Goal: Transaction & Acquisition: Purchase product/service

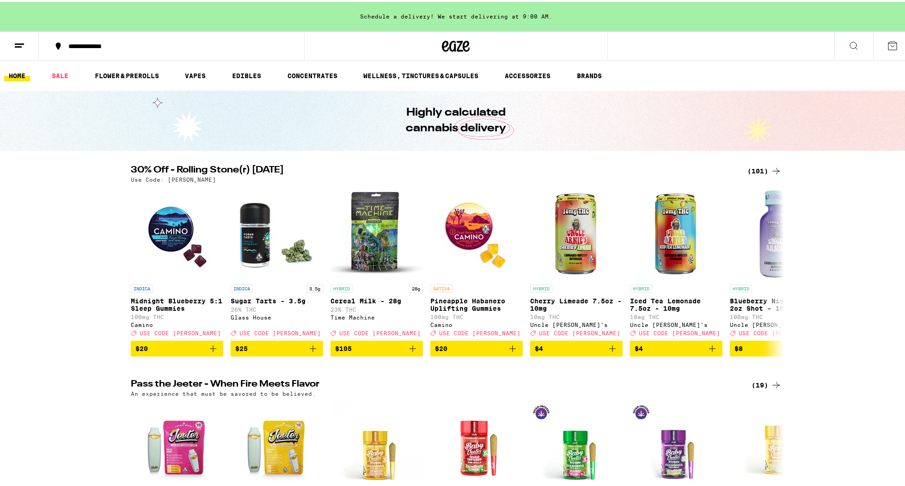
click at [756, 169] on div "(101)" at bounding box center [764, 169] width 34 height 11
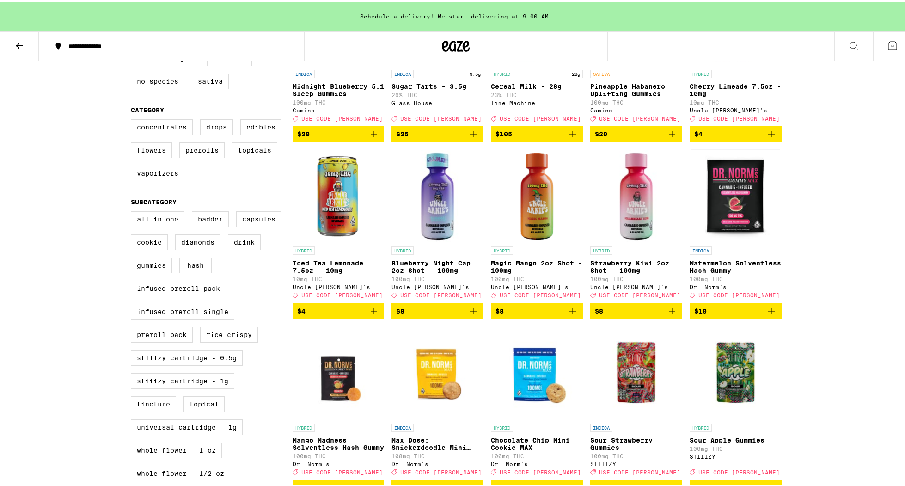
scroll to position [191, 0]
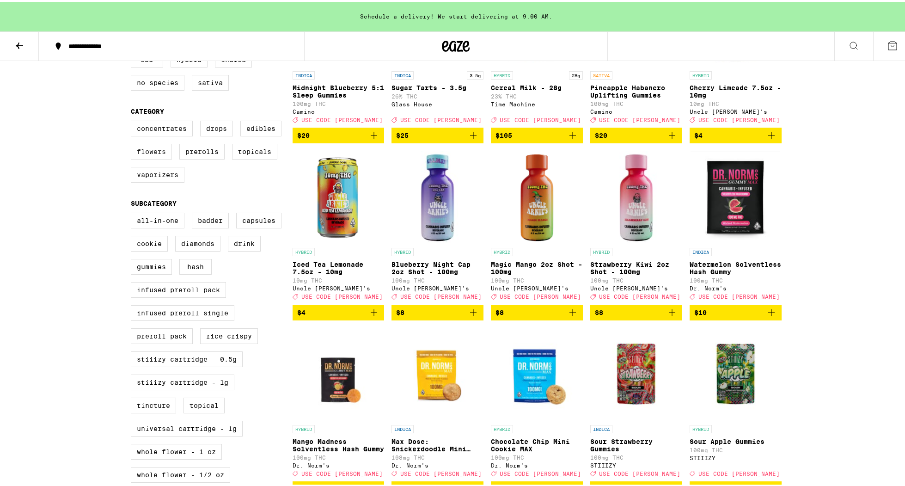
click at [156, 156] on label "Flowers" at bounding box center [151, 150] width 41 height 16
click at [133, 121] on input "Flowers" at bounding box center [133, 120] width 0 height 0
checkbox input "true"
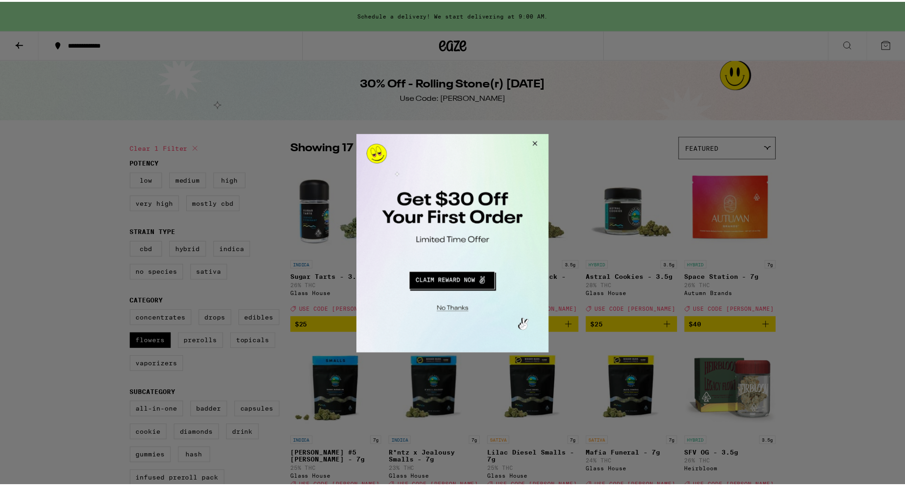
click at [457, 310] on button "Close Modal" at bounding box center [452, 307] width 188 height 14
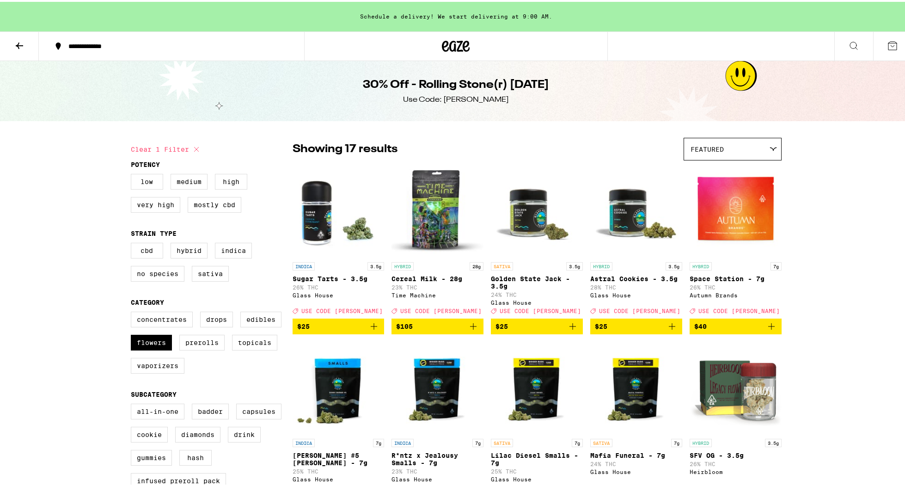
click at [732, 149] on div "Featured" at bounding box center [732, 147] width 97 height 22
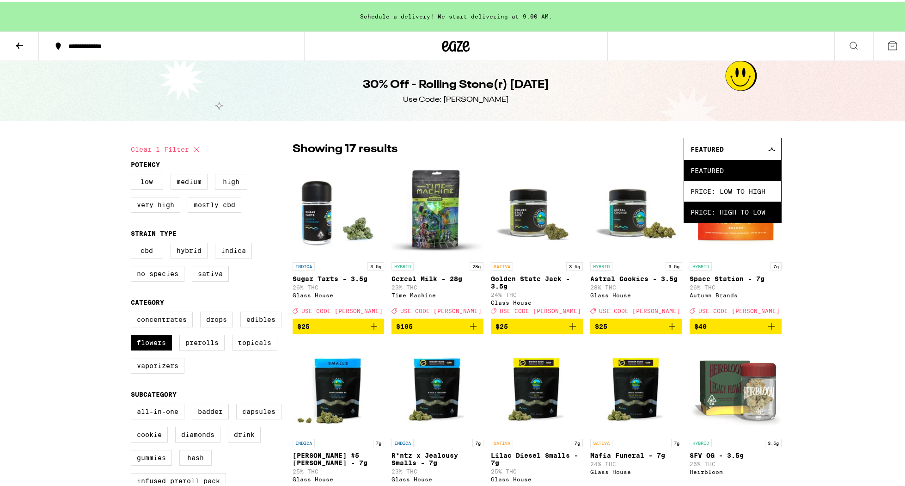
click at [753, 209] on span "Price: High to Low" at bounding box center [732, 210] width 84 height 21
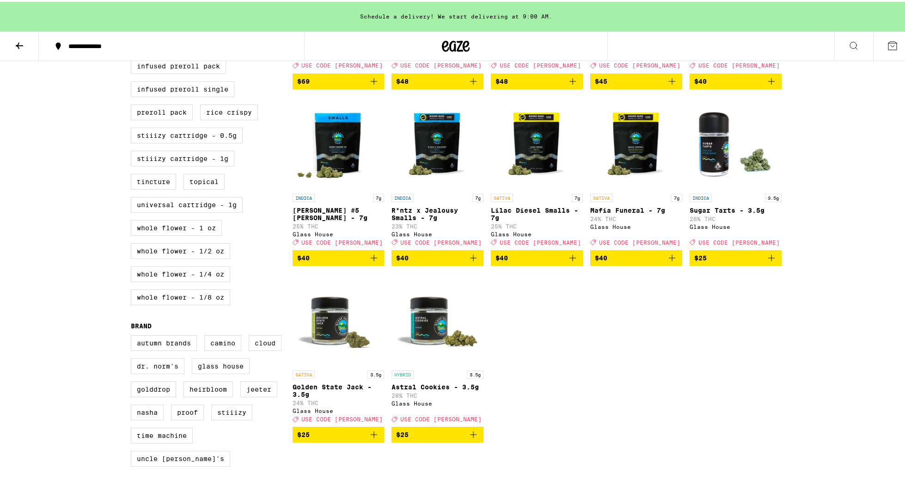
scroll to position [464, 0]
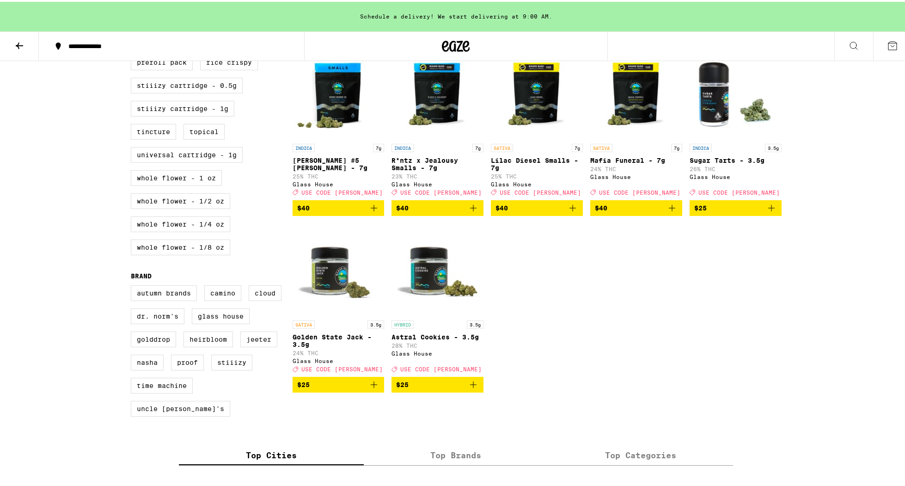
click at [428, 298] on img "Open page for Astral Cookies - 3.5g from Glass House" at bounding box center [437, 267] width 92 height 92
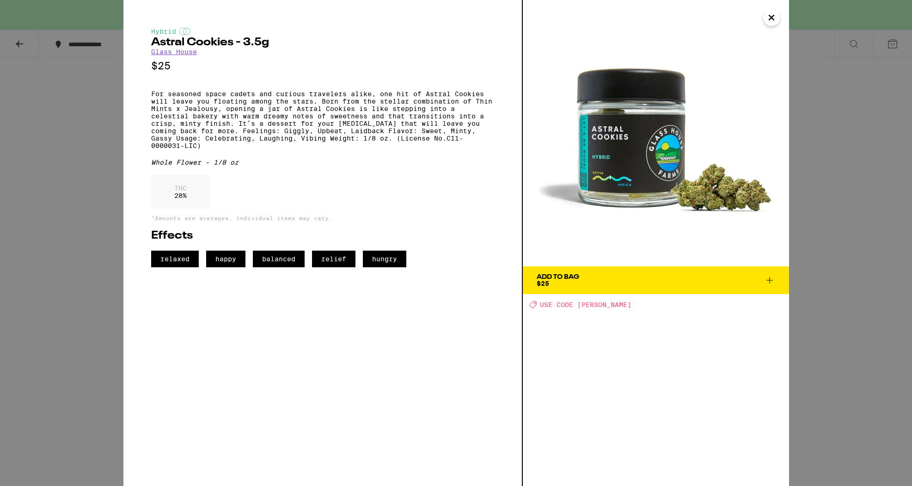
click at [644, 285] on span "Add To Bag $25" at bounding box center [655, 280] width 238 height 13
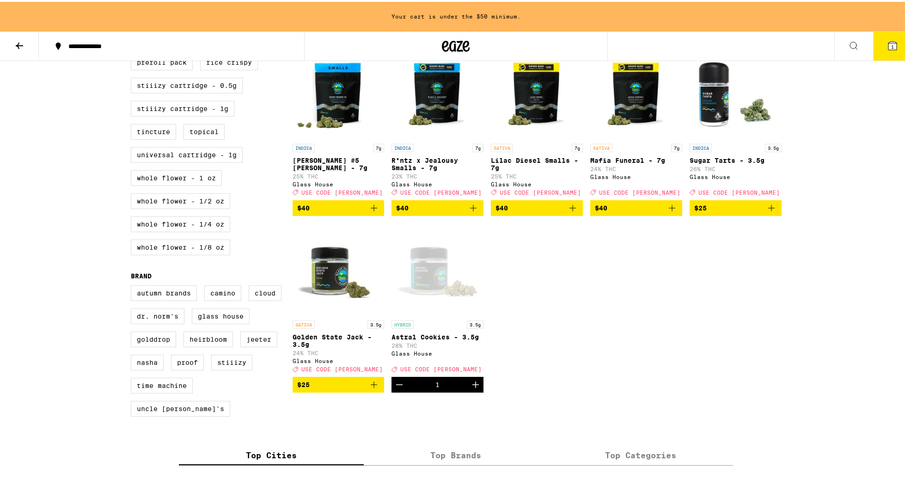
click at [395, 388] on icon "Decrement" at bounding box center [399, 382] width 11 height 11
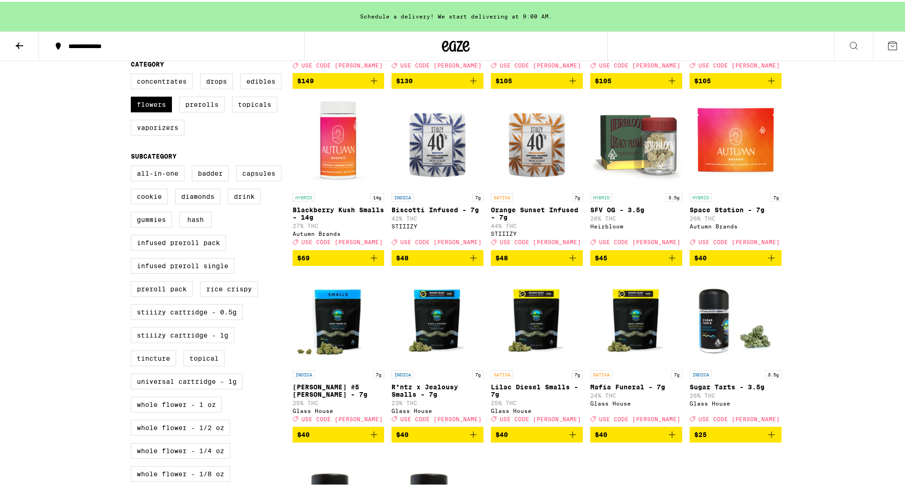
scroll to position [186, 0]
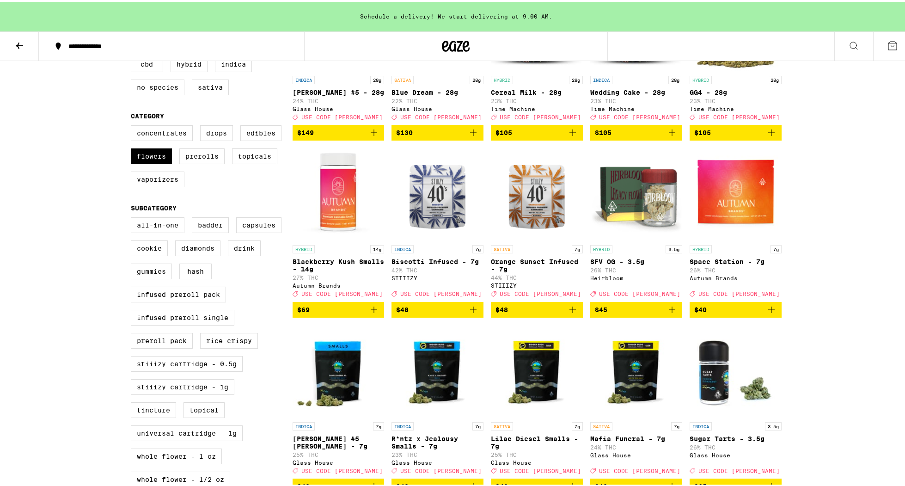
click at [637, 206] on img "Open page for SFV OG - 3.5g from Heirbloom" at bounding box center [636, 192] width 92 height 92
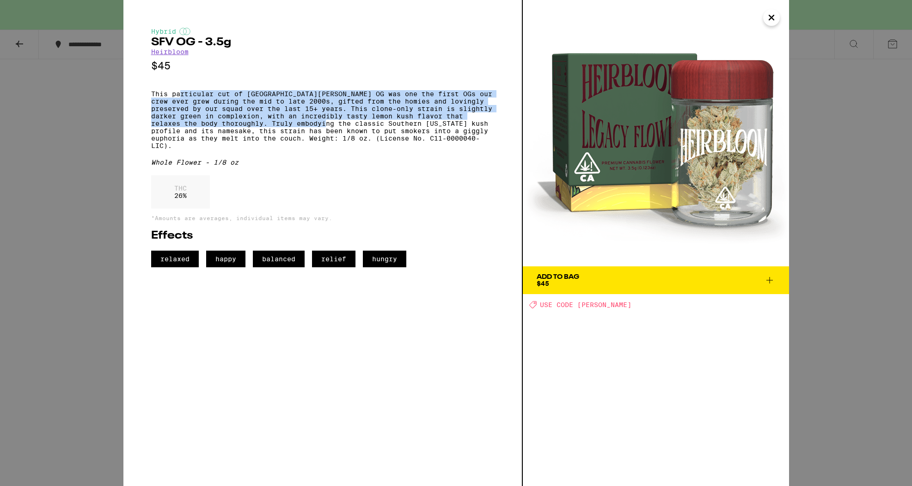
drag, startPoint x: 179, startPoint y: 98, endPoint x: 322, endPoint y: 133, distance: 147.5
click at [322, 133] on p "This particular cut of [GEOGRAPHIC_DATA][PERSON_NAME] OG was one the first OGs …" at bounding box center [322, 119] width 343 height 59
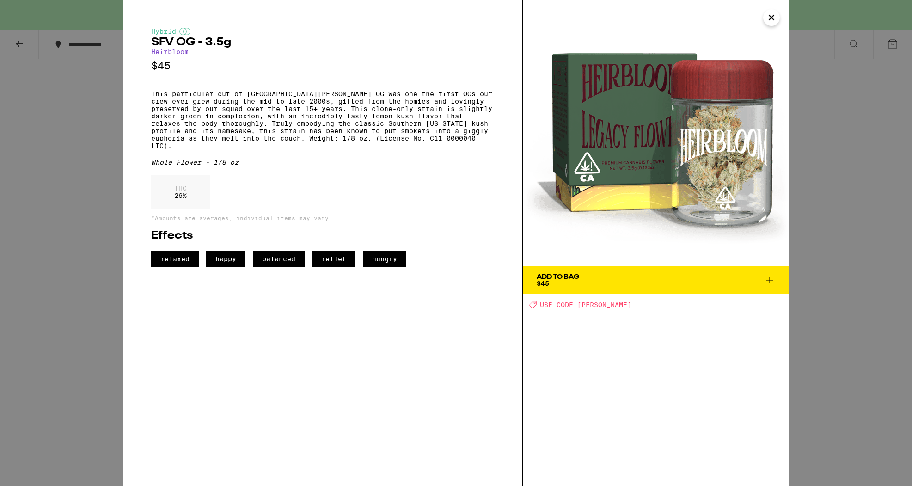
click at [335, 139] on p "This particular cut of [GEOGRAPHIC_DATA][PERSON_NAME] OG was one the first OGs …" at bounding box center [322, 119] width 343 height 59
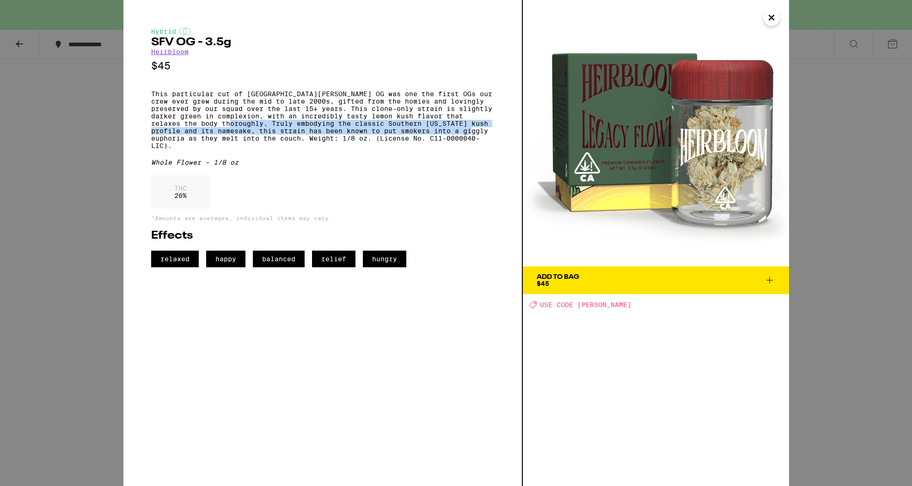
drag, startPoint x: 227, startPoint y: 130, endPoint x: 469, endPoint y: 137, distance: 241.8
click at [469, 137] on p "This particular cut of [GEOGRAPHIC_DATA][PERSON_NAME] OG was one the first OGs …" at bounding box center [322, 119] width 343 height 59
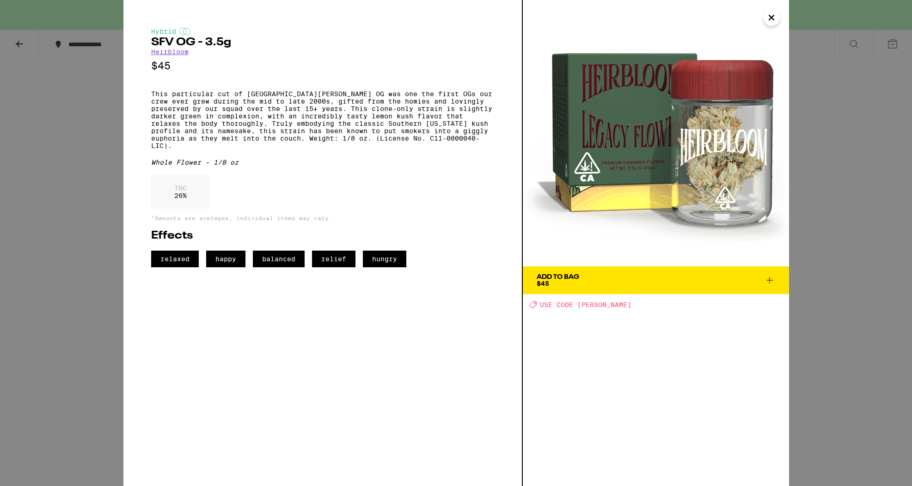
click at [478, 155] on div "Hybrid SFV OG - 3.5g Heirbloom $45 This particular cut of [GEOGRAPHIC_DATA][PER…" at bounding box center [322, 147] width 343 height 239
click at [767, 21] on icon "Close" at bounding box center [771, 18] width 11 height 14
